Goal: Information Seeking & Learning: Find specific fact

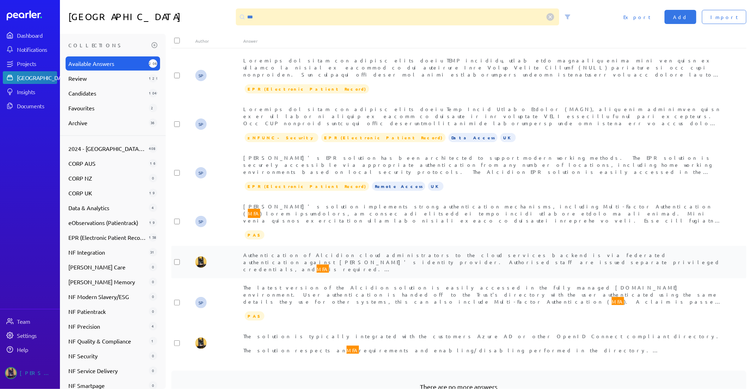
type input "***"
click at [294, 254] on span "Authentication of Alcidion cloud administrators to the cloud services backend i…" at bounding box center [482, 294] width 479 height 84
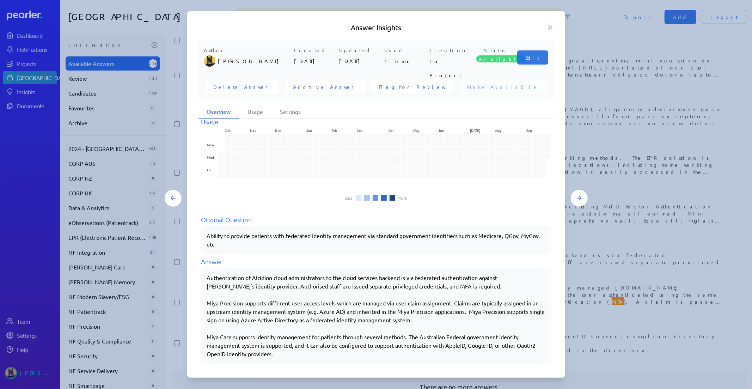
scroll to position [13, 0]
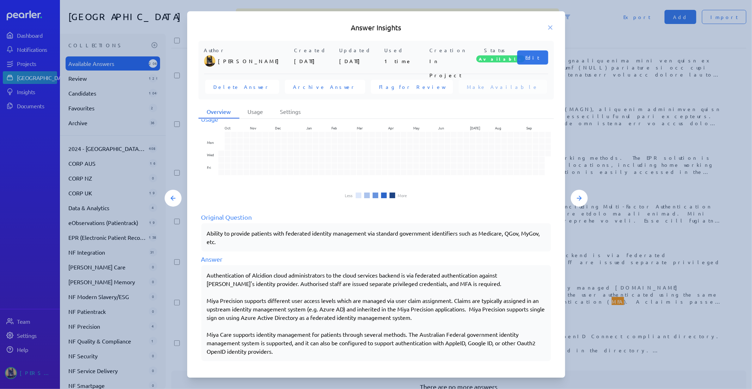
click at [594, 321] on div at bounding box center [376, 194] width 752 height 389
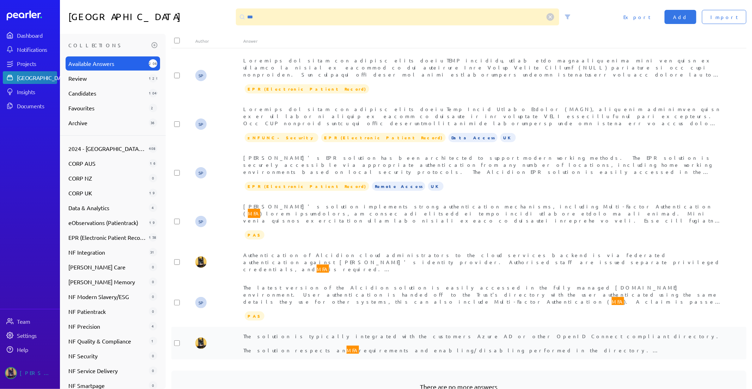
click at [320, 344] on div "The solution is typically integrated with the customers Azure AD or other OpenI…" at bounding box center [482, 342] width 479 height 21
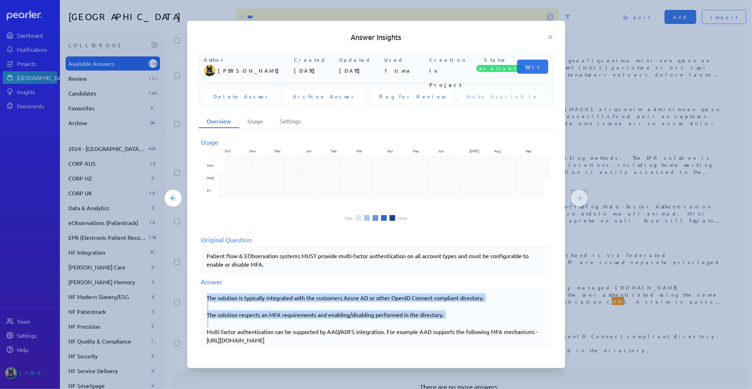
drag, startPoint x: 207, startPoint y: 296, endPoint x: 452, endPoint y: 320, distance: 246.4
click at [452, 320] on div "The solution is typically integrated with the customers Azure AD or other OpenI…" at bounding box center [376, 318] width 338 height 51
copy div "The solution is typically integrated with the customers Azure AD or other OpenI…"
